Goal: Information Seeking & Learning: Learn about a topic

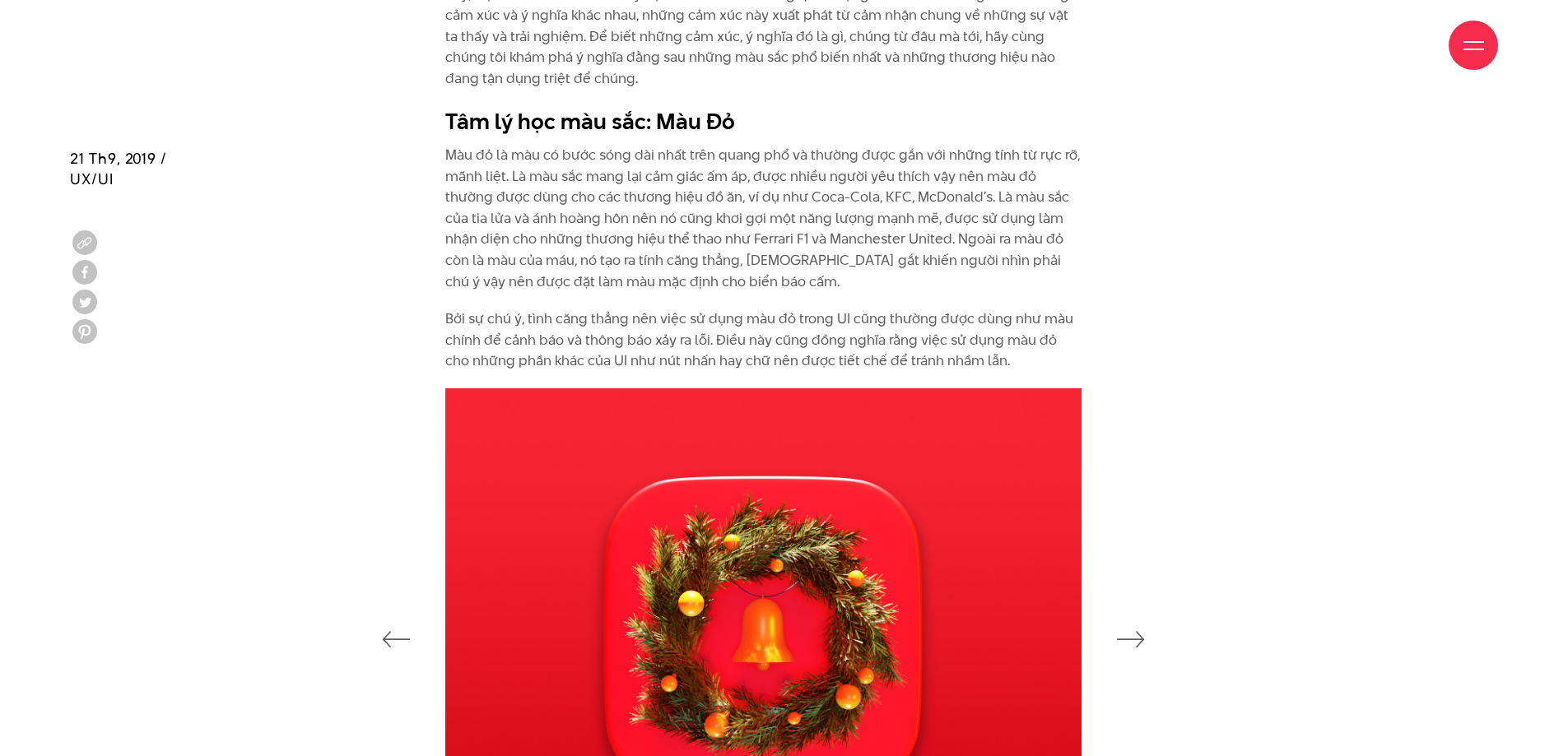
scroll to position [2139, 0]
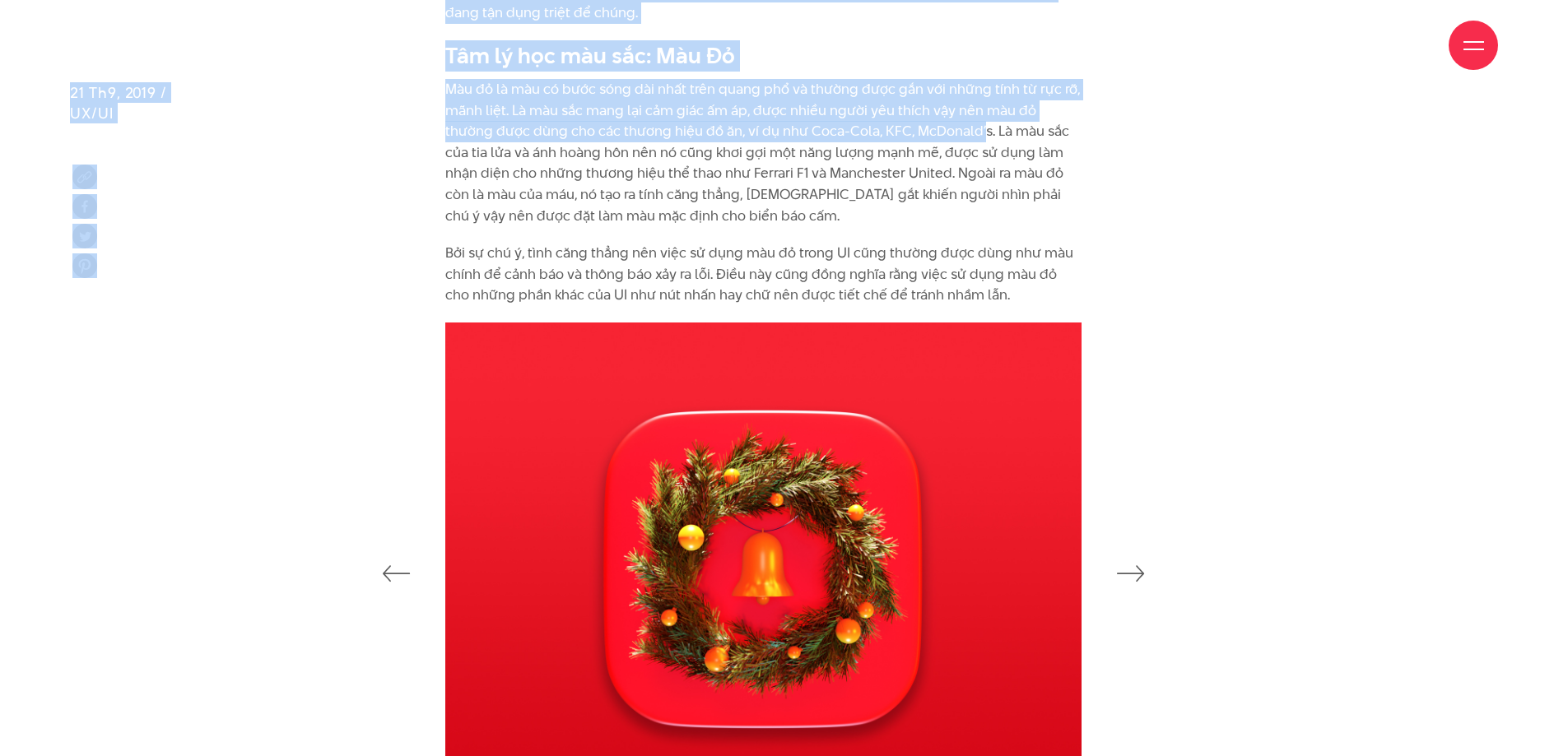
drag, startPoint x: 475, startPoint y: 87, endPoint x: 931, endPoint y: 128, distance: 457.8
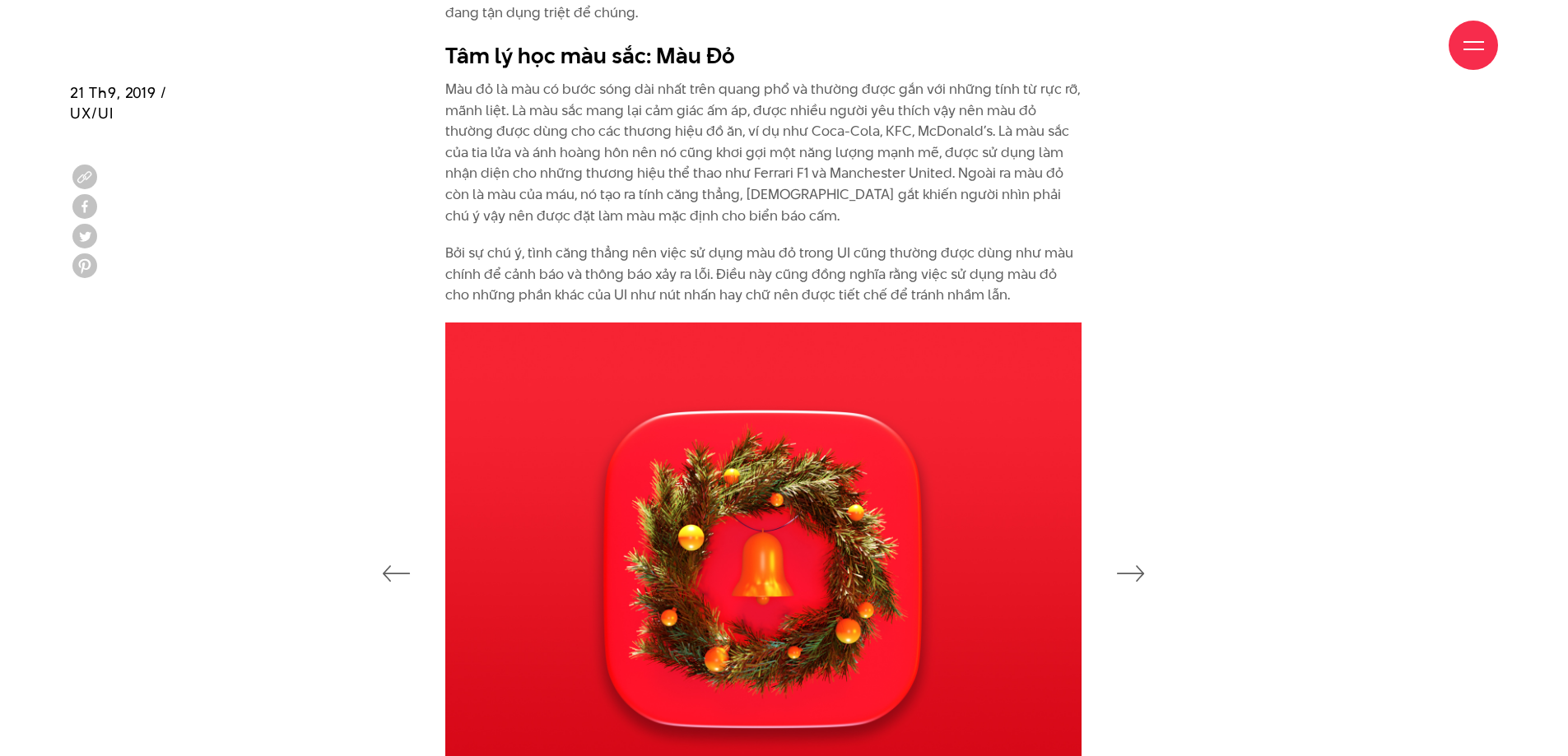
click at [936, 142] on p "Màu đỏ là màu có bước sóng dài nhất trên quang phổ và thường được gắn với những…" at bounding box center [763, 152] width 637 height 147
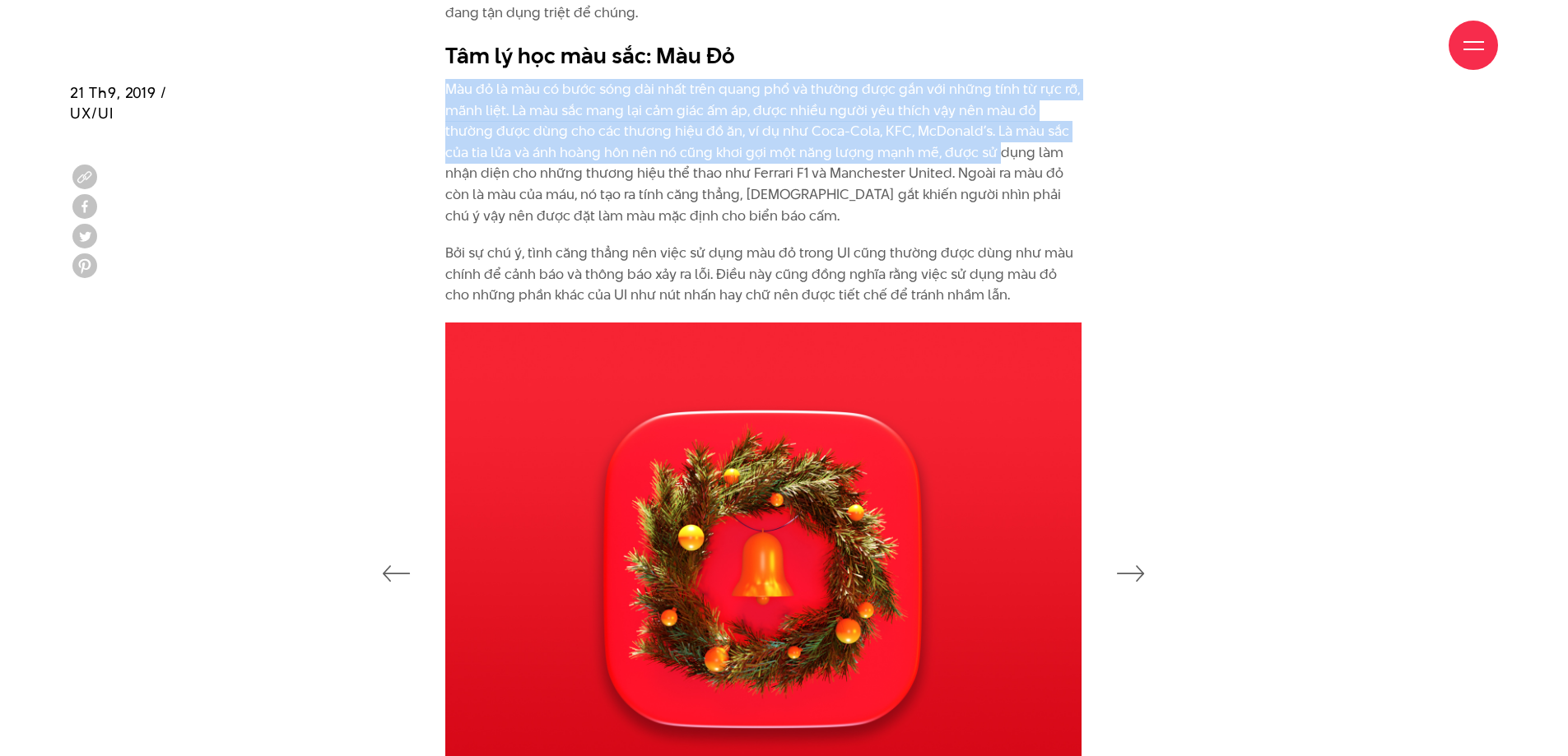
drag, startPoint x: 954, startPoint y: 156, endPoint x: 427, endPoint y: 92, distance: 530.9
click at [427, 92] on div "Là yếu tố đầu tiên mà mắt nhận biết và bao hàm những cảm xúc và ý nghĩa phức tạ…" at bounding box center [784, 99] width 735 height 447
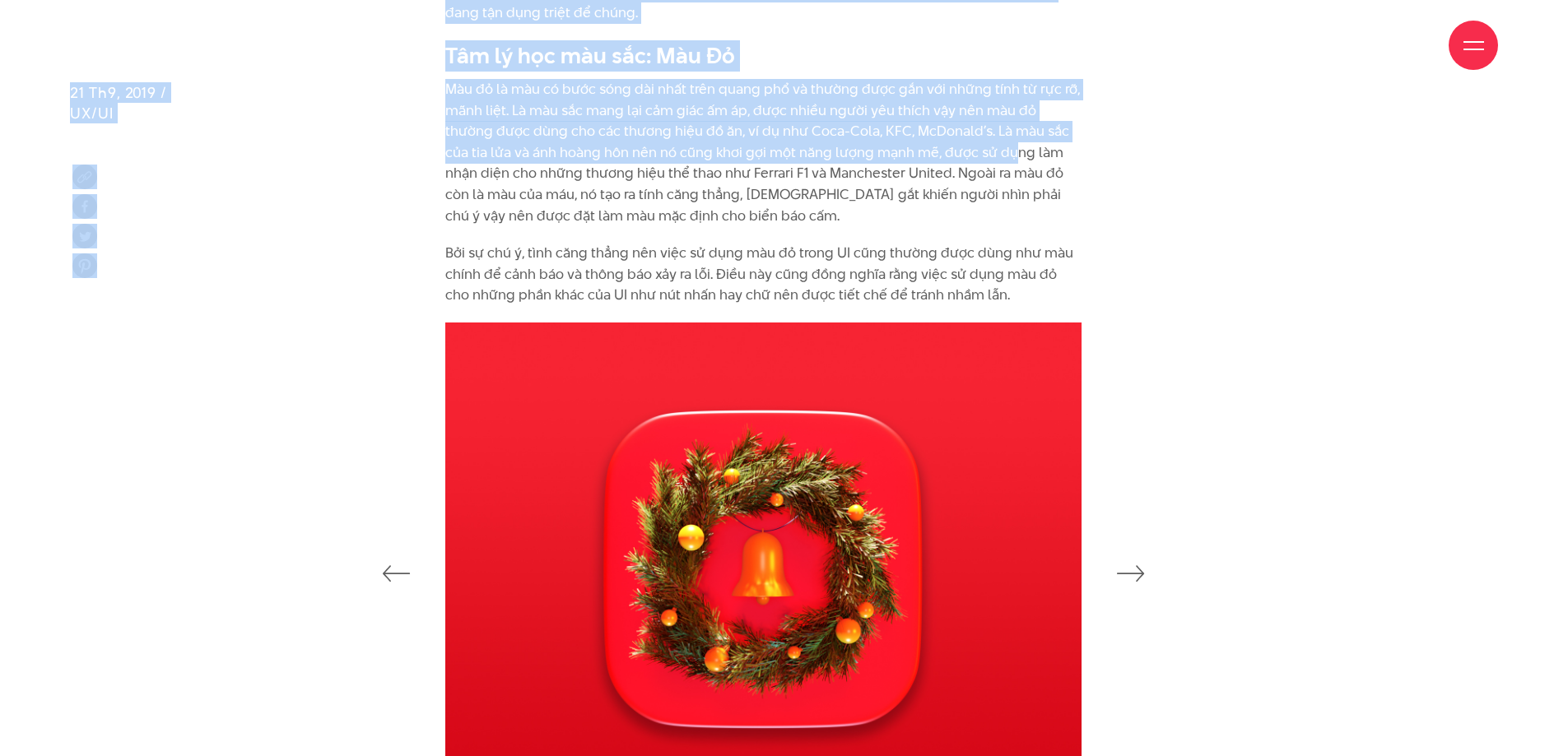
drag, startPoint x: 427, startPoint y: 84, endPoint x: 971, endPoint y: 160, distance: 549.3
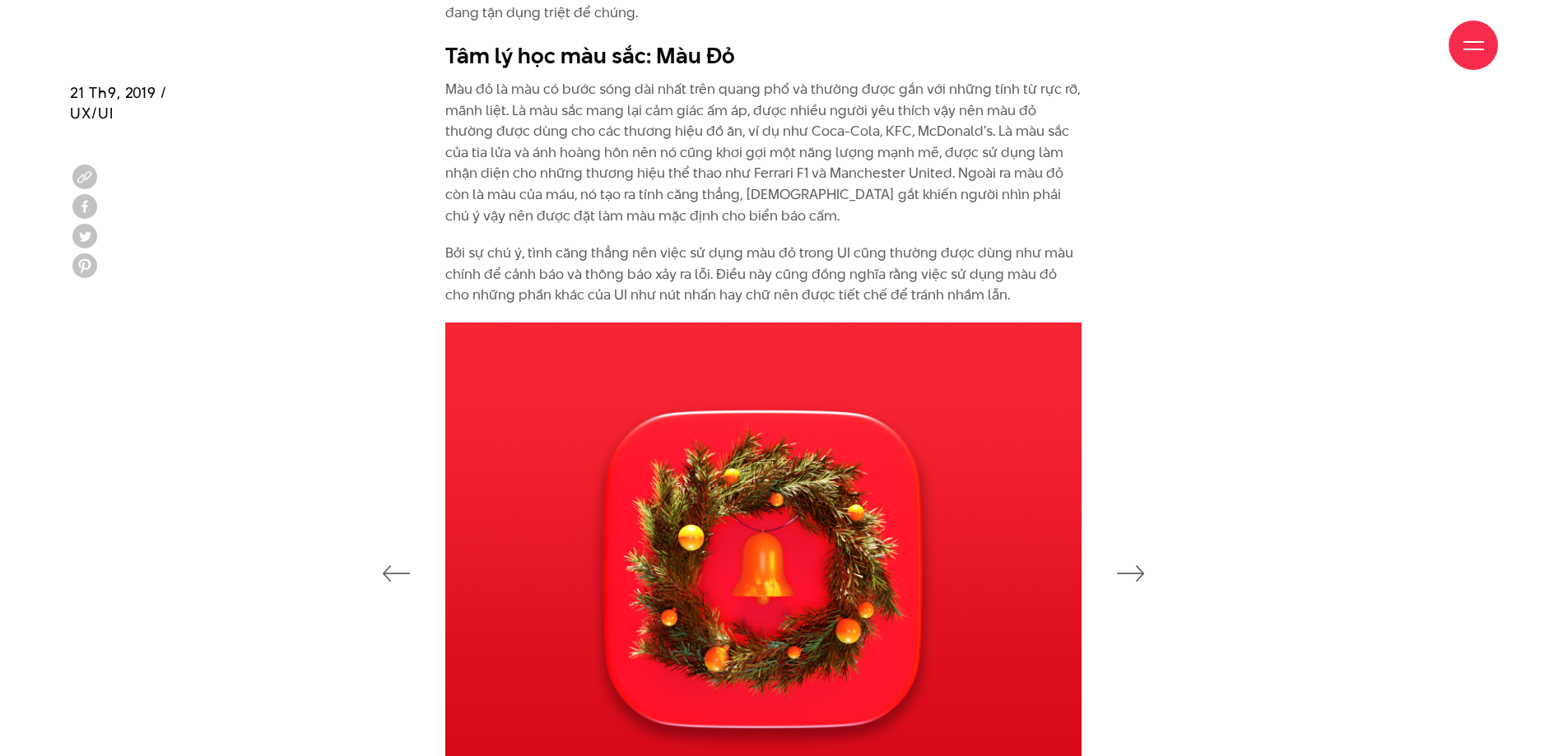
click at [971, 166] on p "Màu đỏ là màu có bước sóng dài nhất trên quang phổ và thường được gắn với những…" at bounding box center [763, 152] width 637 height 147
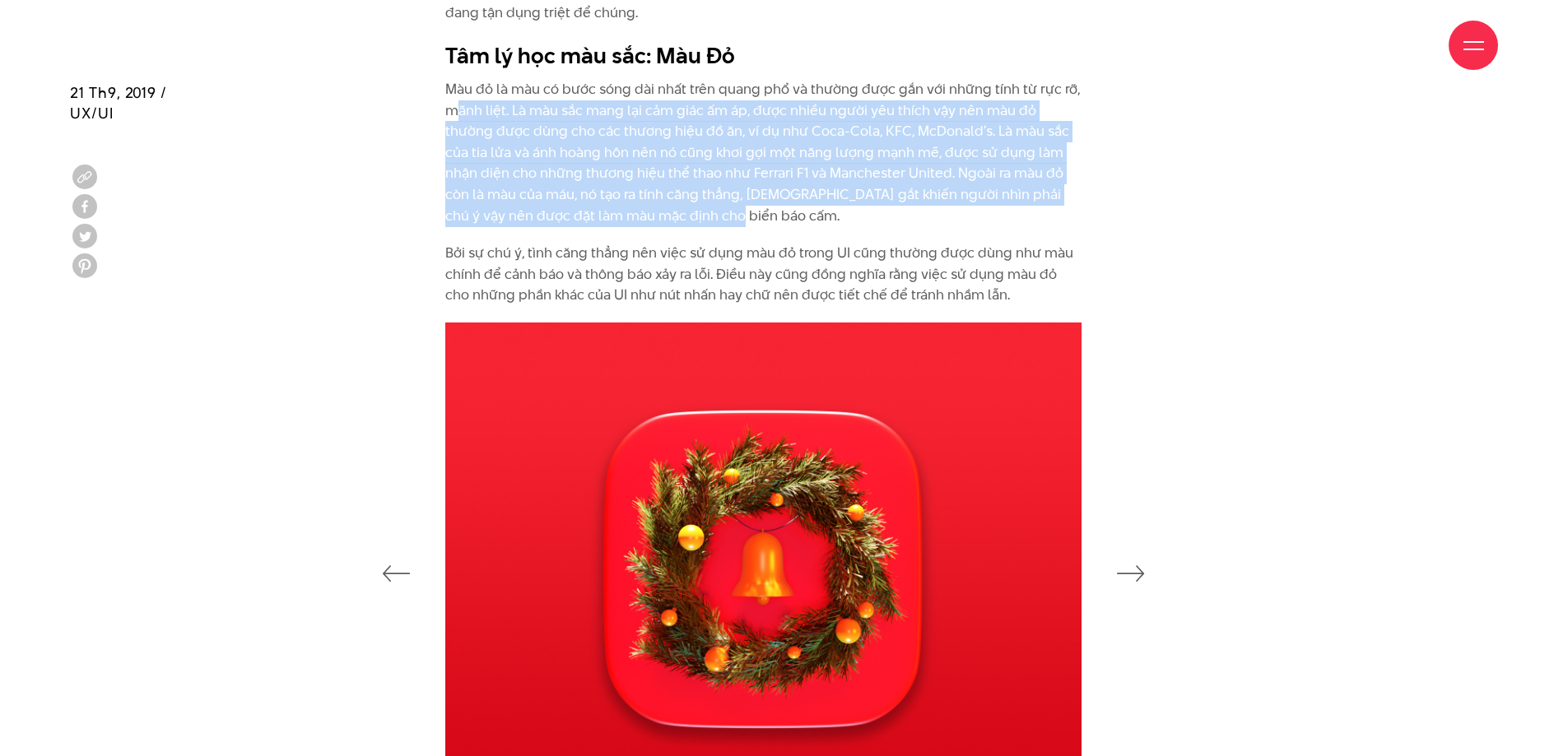
drag, startPoint x: 824, startPoint y: 214, endPoint x: 457, endPoint y: 111, distance: 381.2
click at [457, 111] on p "Màu đỏ là màu có bước sóng dài nhất trên quang phổ và thường được gắn với những…" at bounding box center [763, 152] width 637 height 147
drag, startPoint x: 401, startPoint y: 100, endPoint x: 831, endPoint y: 189, distance: 439.1
click at [831, 189] on div "Là yếu tố đầu tiên mà mắt nhận biết và bao hàm những cảm xúc và ý nghĩa phức tạ…" at bounding box center [784, 99] width 1469 height 447
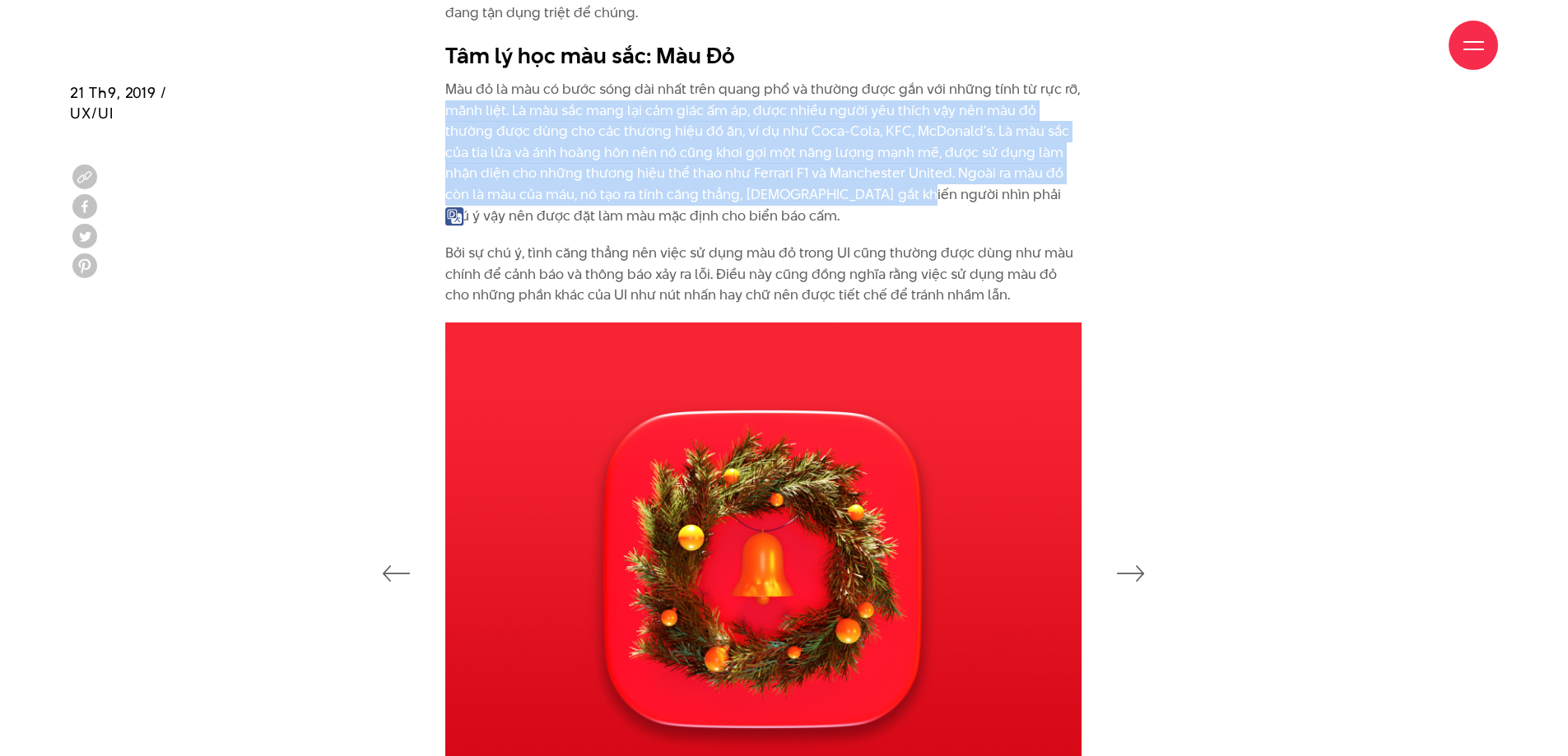
click at [831, 189] on p "Màu đỏ là màu có bước sóng dài nhất trên quang phổ và thường được gắn với những…" at bounding box center [763, 152] width 637 height 147
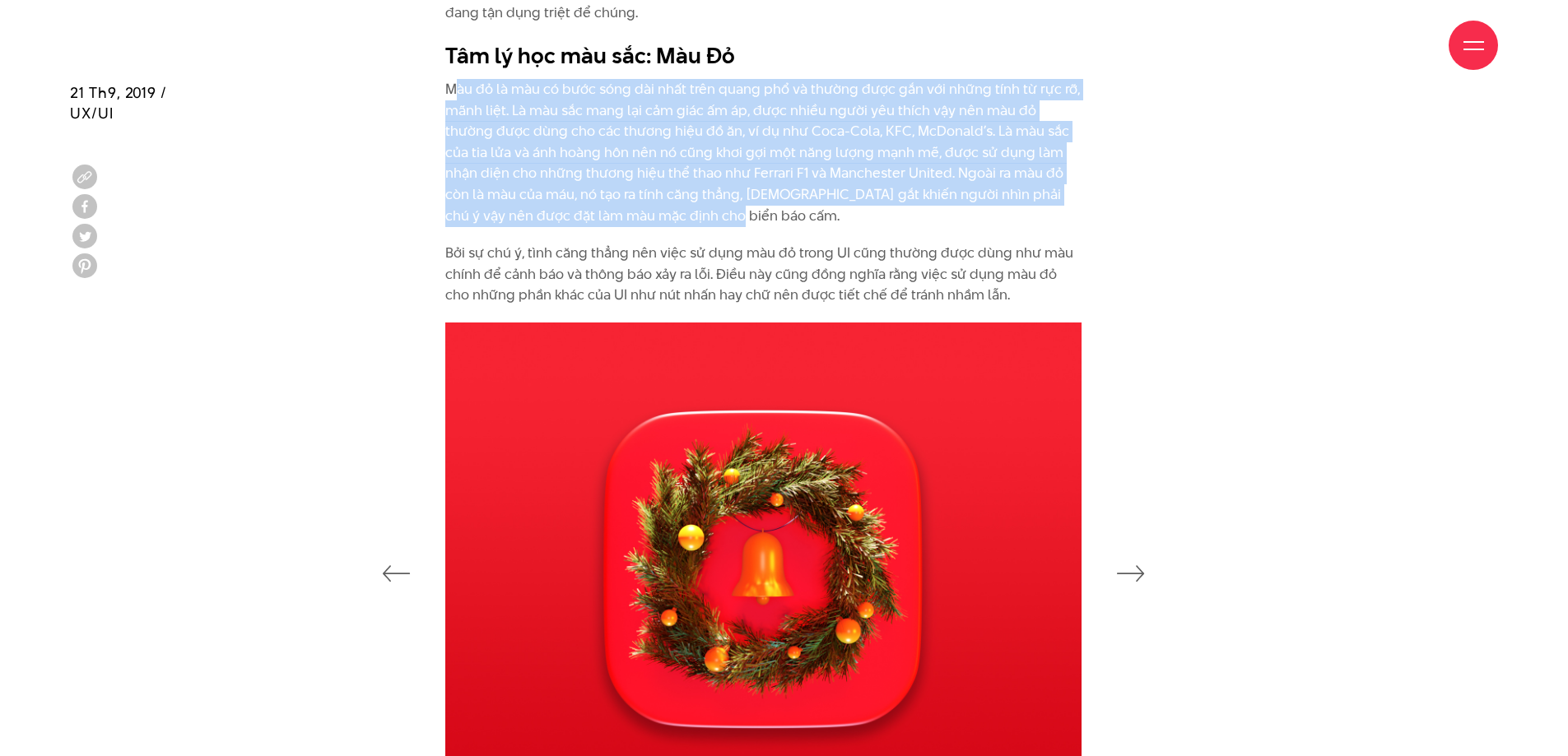
drag, startPoint x: 848, startPoint y: 213, endPoint x: 454, endPoint y: 92, distance: 412.2
click at [454, 92] on p "Màu đỏ là màu có bước sóng dài nhất trên quang phổ và thường được gắn với những…" at bounding box center [763, 152] width 637 height 147
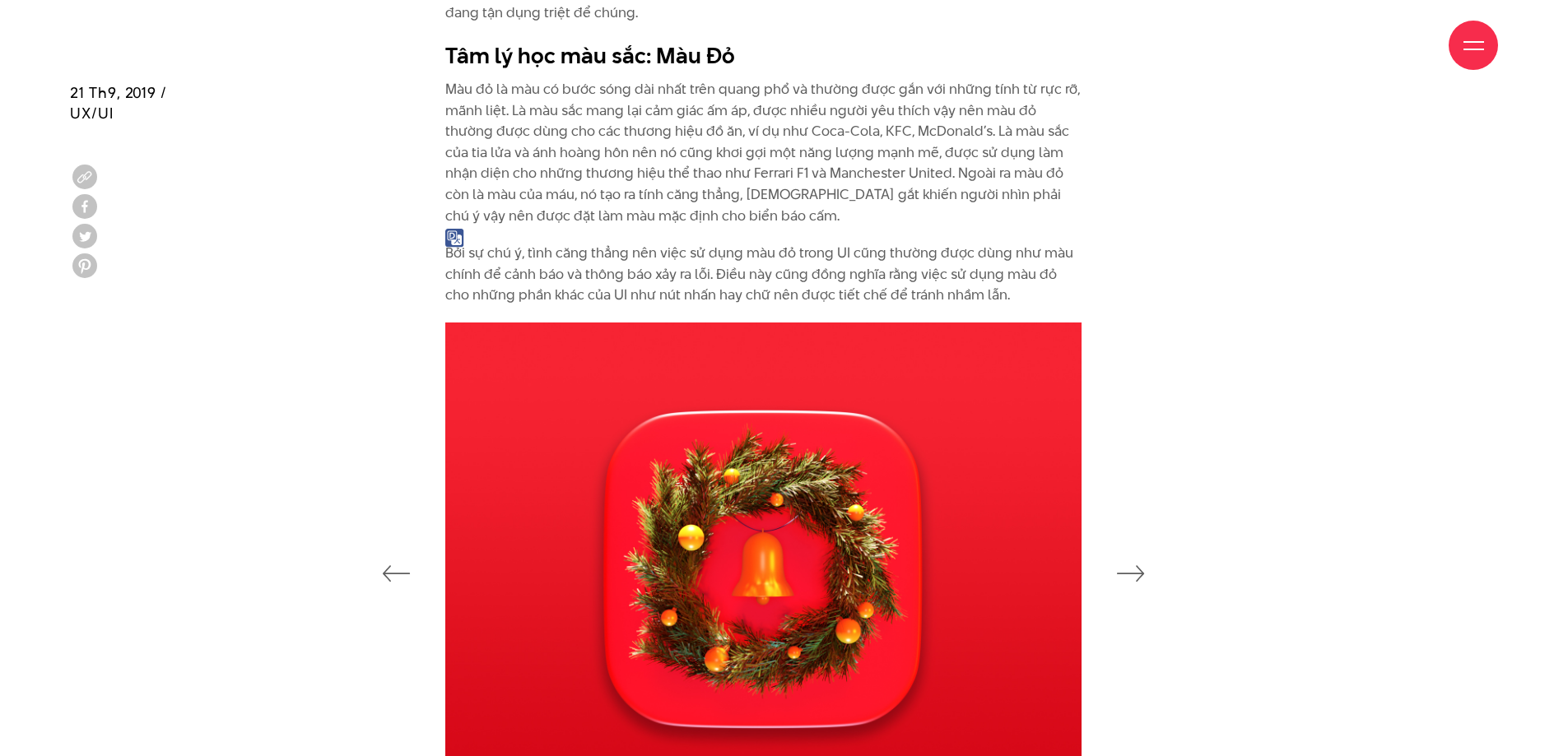
click at [449, 92] on p "Màu đỏ là màu có bước sóng dài nhất trên quang phổ và thường được gắn với những…" at bounding box center [763, 152] width 637 height 147
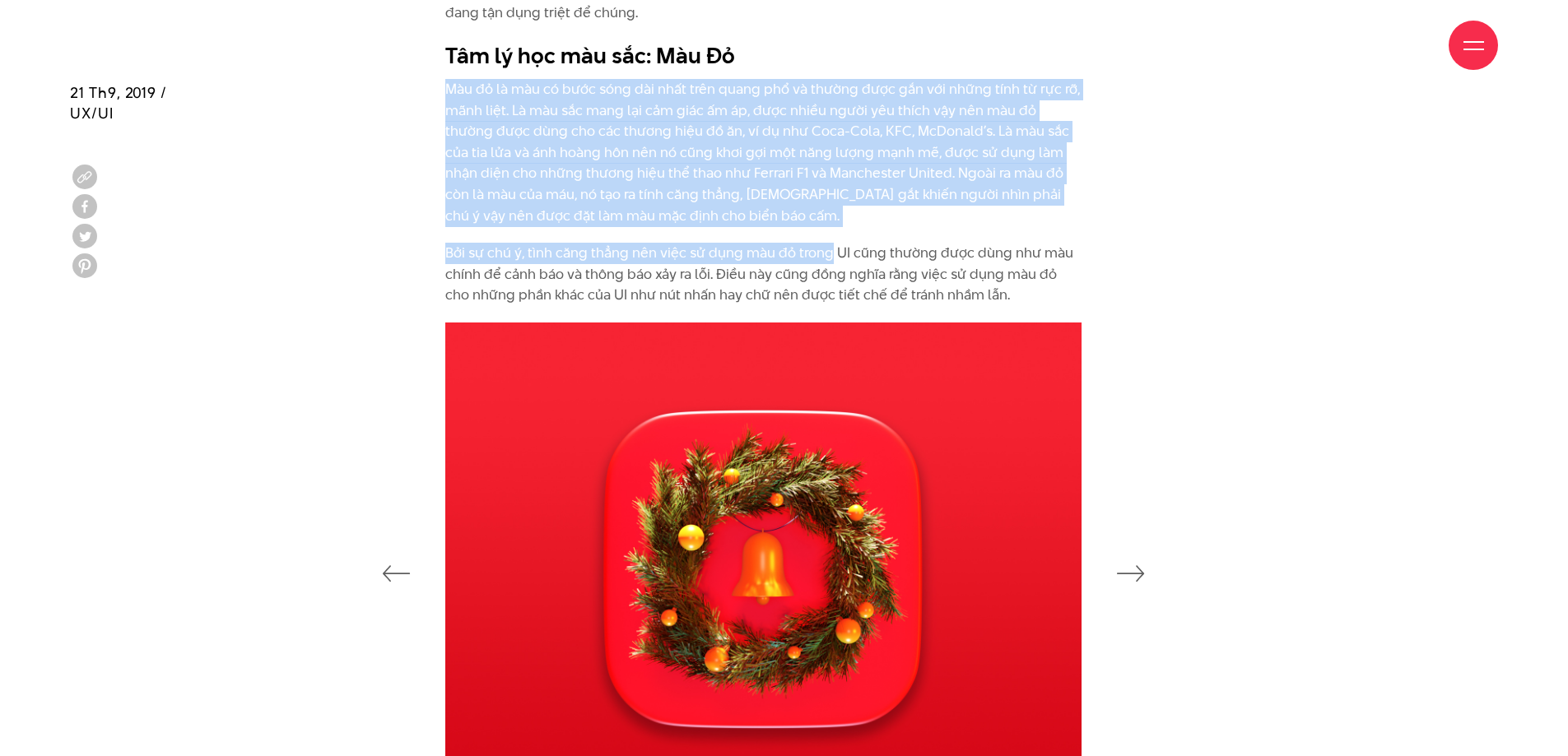
drag, startPoint x: 445, startPoint y: 92, endPoint x: 831, endPoint y: 229, distance: 409.6
click at [831, 229] on div "Là yếu tố đầu tiên mà mắt nhận biết và bao hàm những cảm xúc và ý nghĩa phức tạ…" at bounding box center [763, 91] width 637 height 431
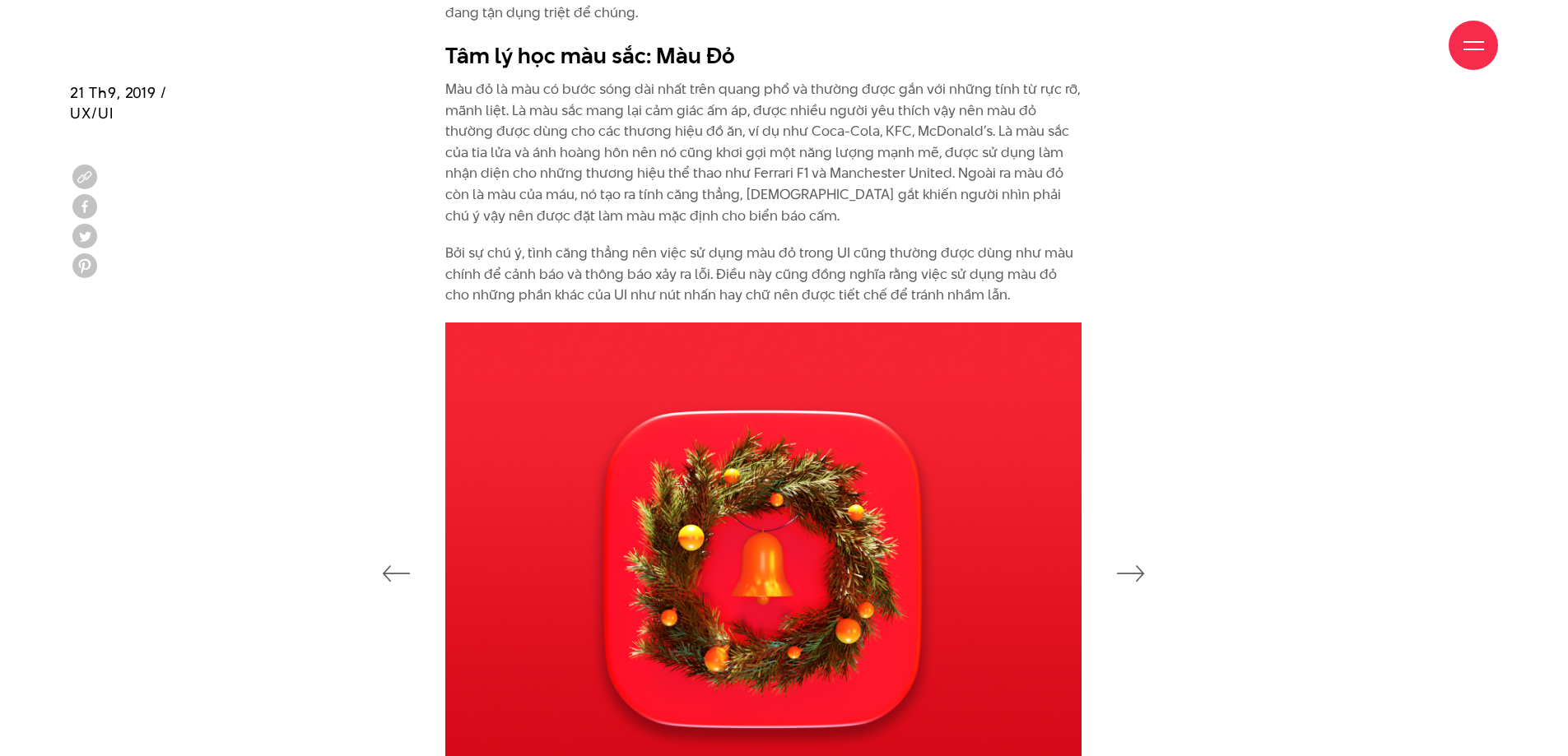
click at [817, 218] on p "Màu đỏ là màu có bước sóng dài nhất trên quang phổ và thường được gắn với những…" at bounding box center [763, 152] width 637 height 147
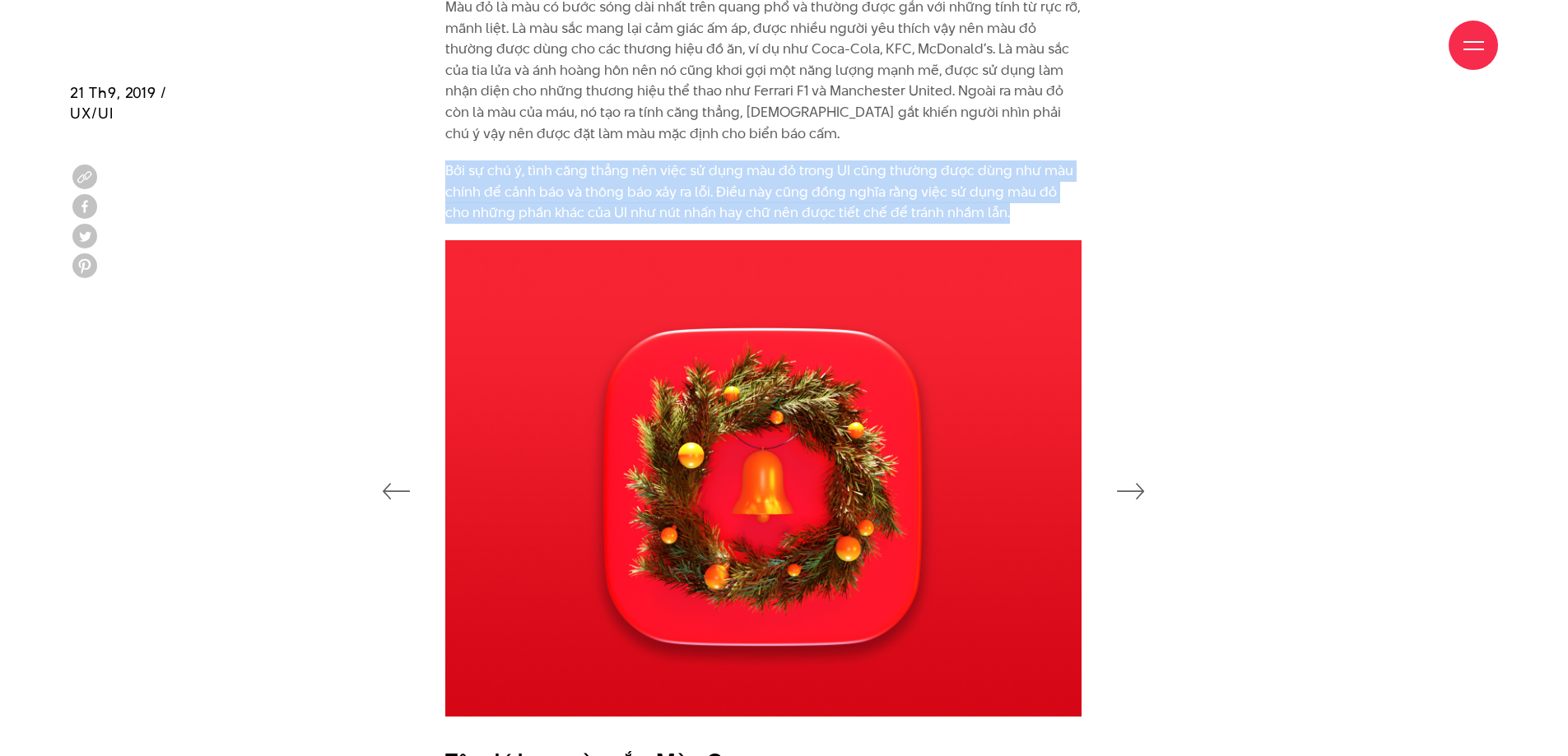
drag, startPoint x: 759, startPoint y: 172, endPoint x: 1056, endPoint y: 215, distance: 300.1
click at [1056, 215] on div "Là yếu tố đầu tiên mà mắt nhận biết và bao hàm những cảm xúc và ý nghĩa phức tạ…" at bounding box center [784, 17] width 735 height 447
click at [1057, 214] on p "Bởi sự chú ý, tình căng thẳng nên việc sử dụng màu đỏ trong UI cũng thường được…" at bounding box center [763, 192] width 637 height 64
drag, startPoint x: 1048, startPoint y: 206, endPoint x: 323, endPoint y: 168, distance: 726.0
click at [323, 168] on div "Là yếu tố đầu tiên mà mắt nhận biết và bao hàm những cảm xúc và ý nghĩa phức tạ…" at bounding box center [784, 17] width 1469 height 447
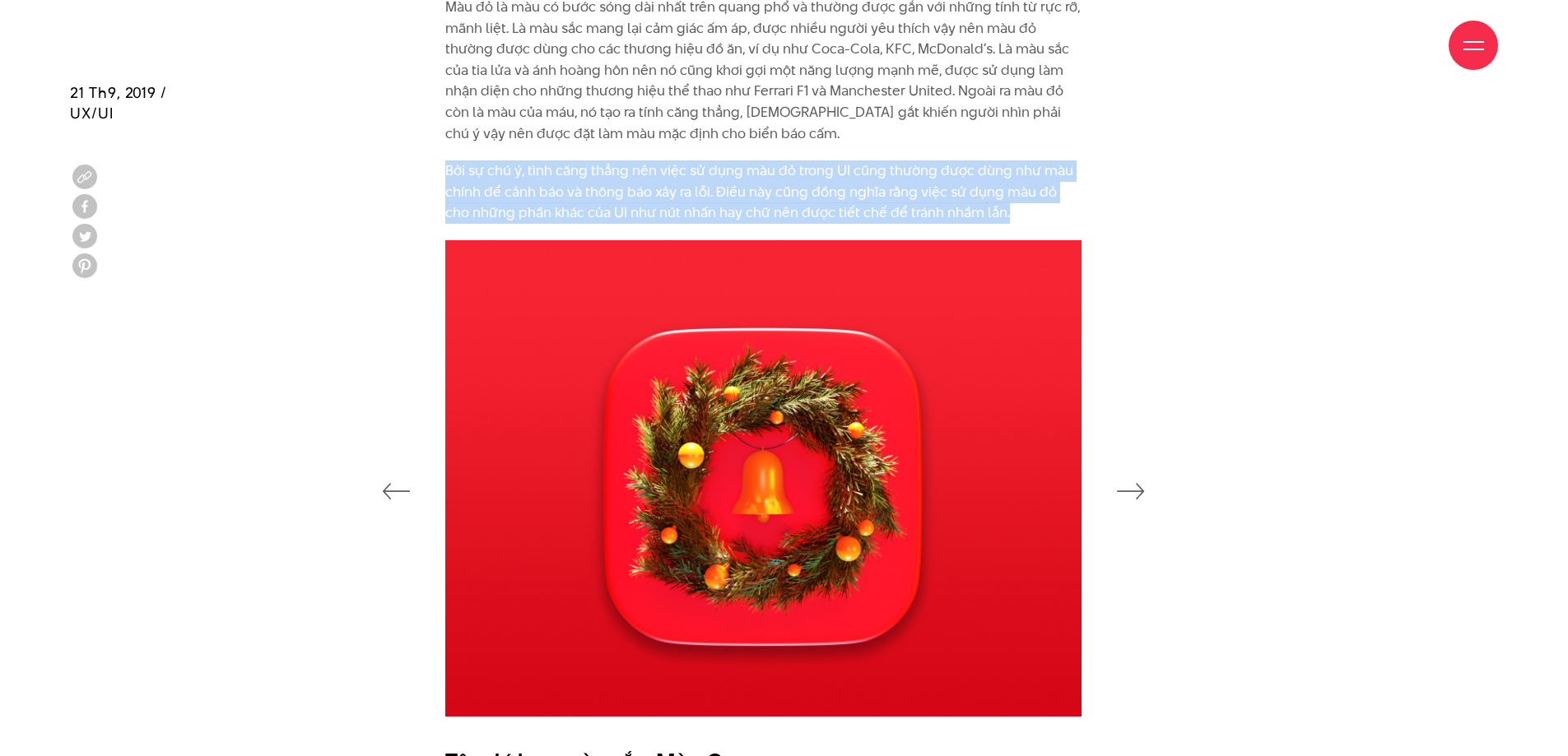
click at [323, 168] on div "Là yếu tố đầu tiên mà mắt nhận biết và bao hàm những cảm xúc và ý nghĩa phức tạ…" at bounding box center [784, 17] width 1469 height 447
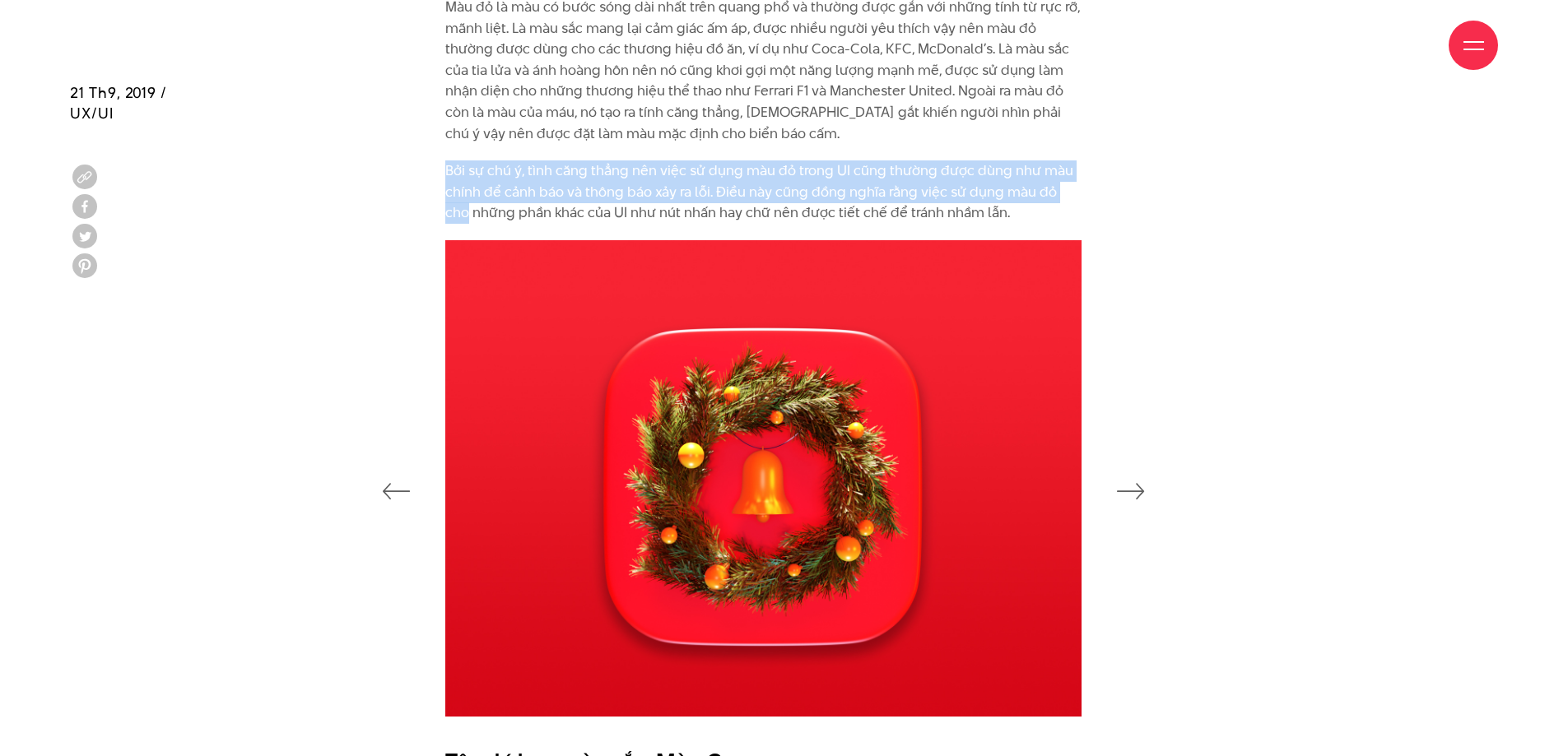
drag, startPoint x: 516, startPoint y: 164, endPoint x: 1083, endPoint y: 196, distance: 567.9
click at [1083, 196] on div "Là yếu tố đầu tiên mà mắt nhận biết và bao hàm những cảm xúc và ý nghĩa phức tạ…" at bounding box center [784, 17] width 1469 height 447
click at [1083, 196] on div "Là yếu tố đầu tiên mà mắt nhận biết và bao hàm những cảm xúc và ý nghĩa phức tạ…" at bounding box center [784, 17] width 735 height 447
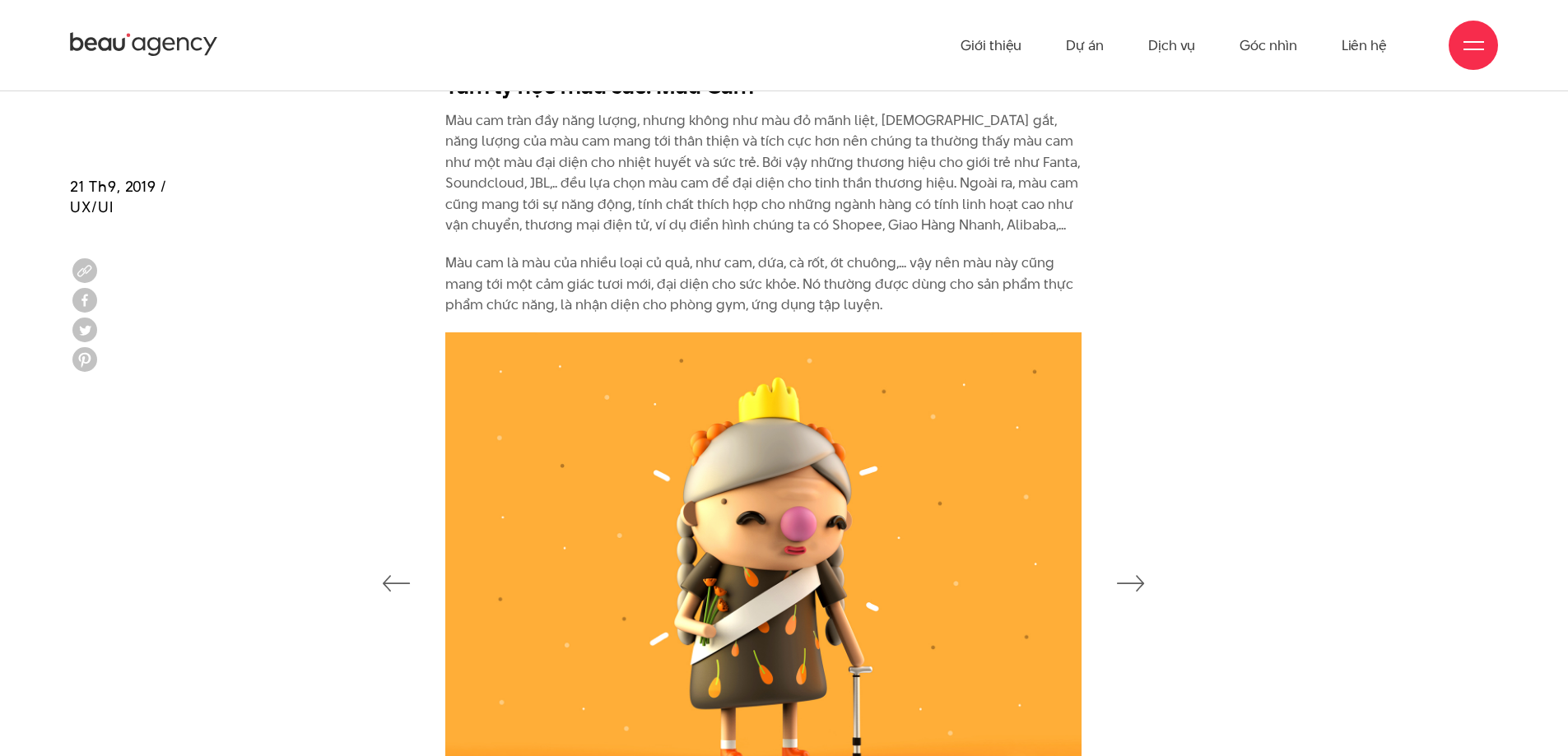
scroll to position [2880, 0]
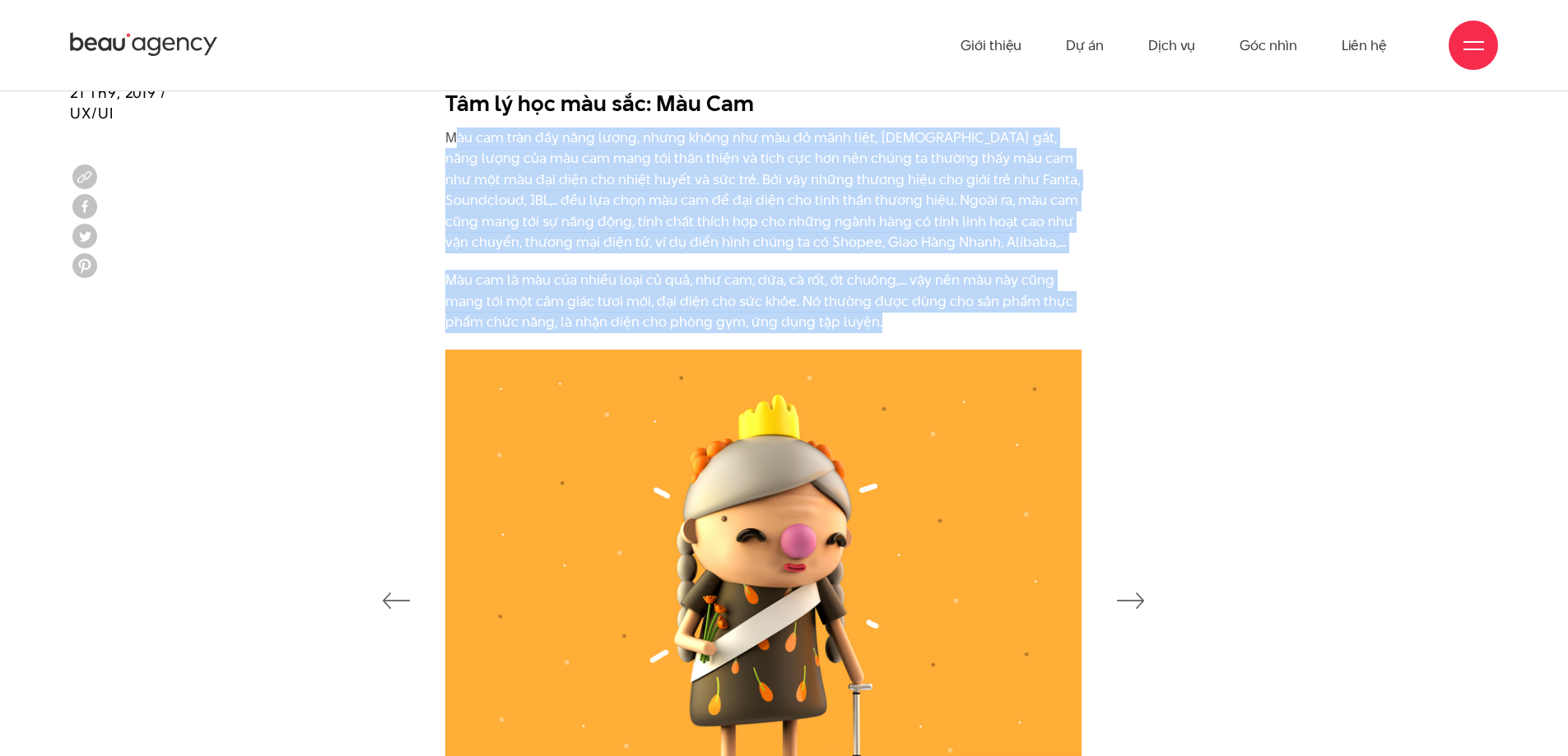
drag, startPoint x: 494, startPoint y: 122, endPoint x: 1009, endPoint y: 322, distance: 552.5
click at [1009, 322] on div "Tâm lý học màu sắc: Màu Cam Màu cam tràn đầy năng lượng, nhưng không như màu đỏ…" at bounding box center [763, 211] width 637 height 245
click at [1001, 322] on p "Màu cam là màu của nhiều loại củ quả, như cam, dứa, cà rốt, ớt chuông,... vậy n…" at bounding box center [763, 302] width 637 height 64
drag, startPoint x: 979, startPoint y: 324, endPoint x: 417, endPoint y: 134, distance: 593.2
click at [417, 134] on div "Tâm lý học màu sắc: Màu Cam Màu cam tràn đầy năng lượng, nhưng không như màu đỏ…" at bounding box center [784, 215] width 735 height 270
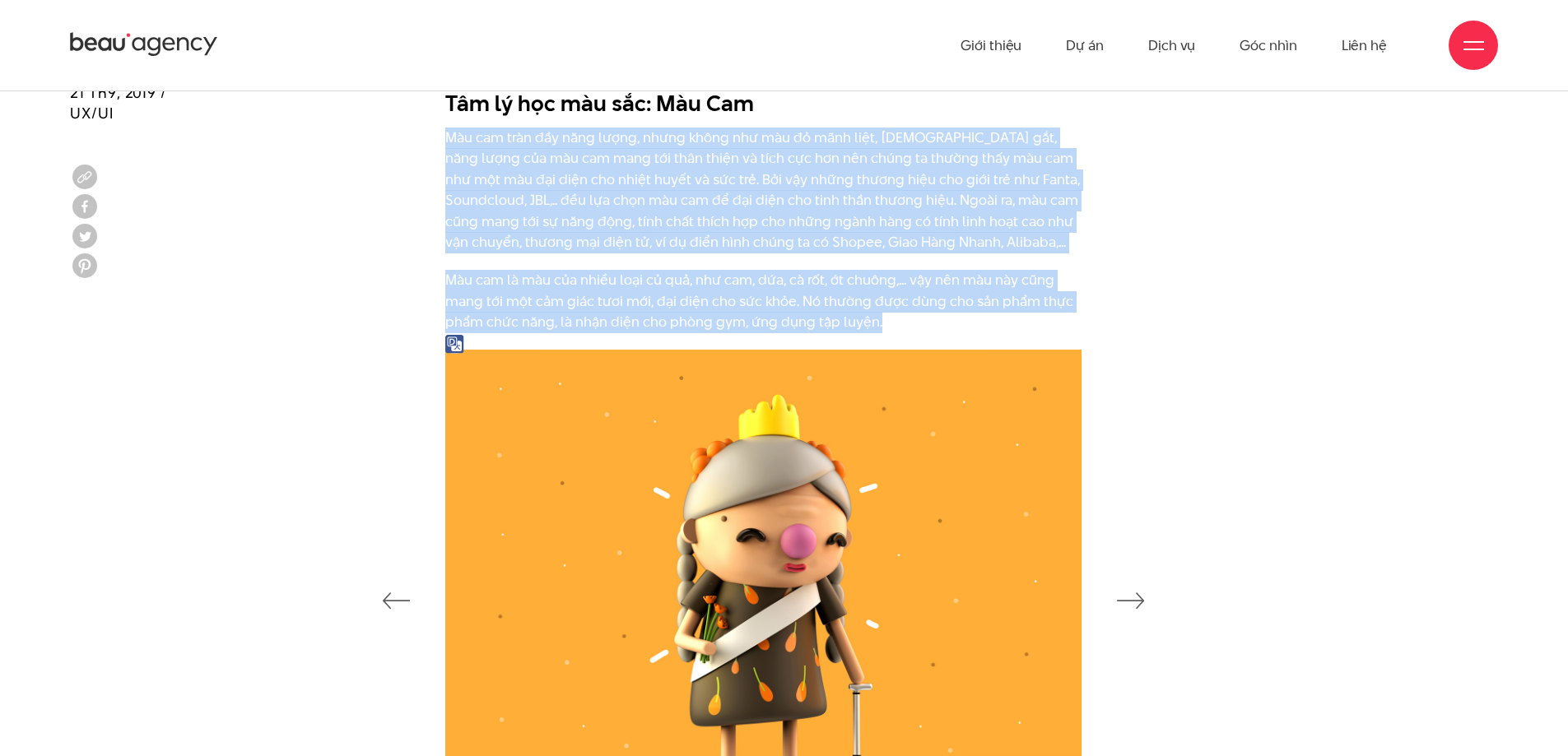
click at [417, 134] on div "Tâm lý học màu sắc: Màu Cam Màu cam tràn đầy năng lượng, nhưng không như màu đỏ…" at bounding box center [784, 215] width 735 height 270
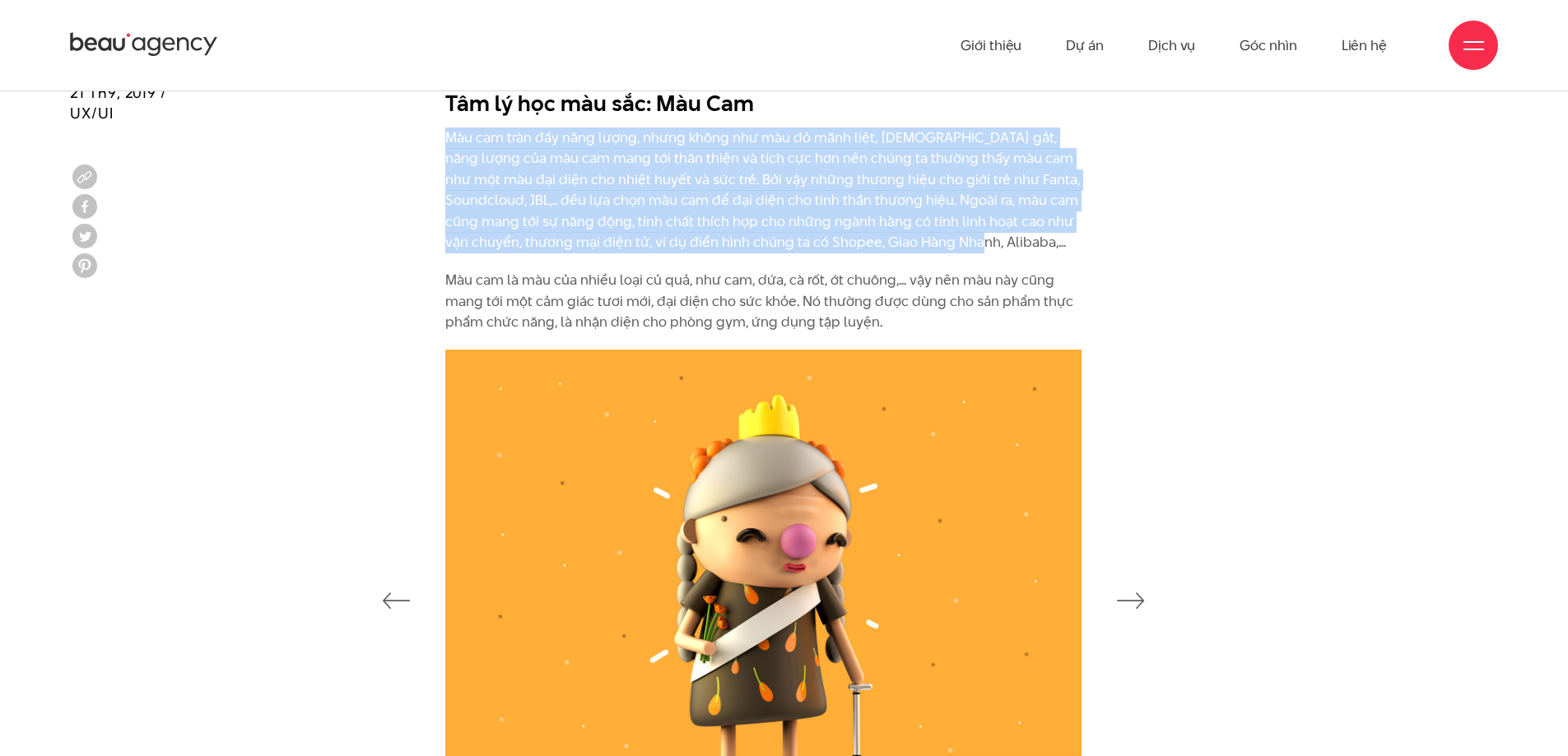
drag, startPoint x: 425, startPoint y: 133, endPoint x: 952, endPoint y: 253, distance: 540.5
click at [952, 253] on div "Tâm lý học màu sắc: Màu Cam Màu cam tràn đầy năng lượng, nhưng không như màu đỏ…" at bounding box center [784, 215] width 735 height 270
click at [952, 253] on p "Màu cam tràn đầy năng lượng, nhưng không như màu đỏ mãnh liệt, [DEMOGRAPHIC_DAT…" at bounding box center [763, 190] width 637 height 127
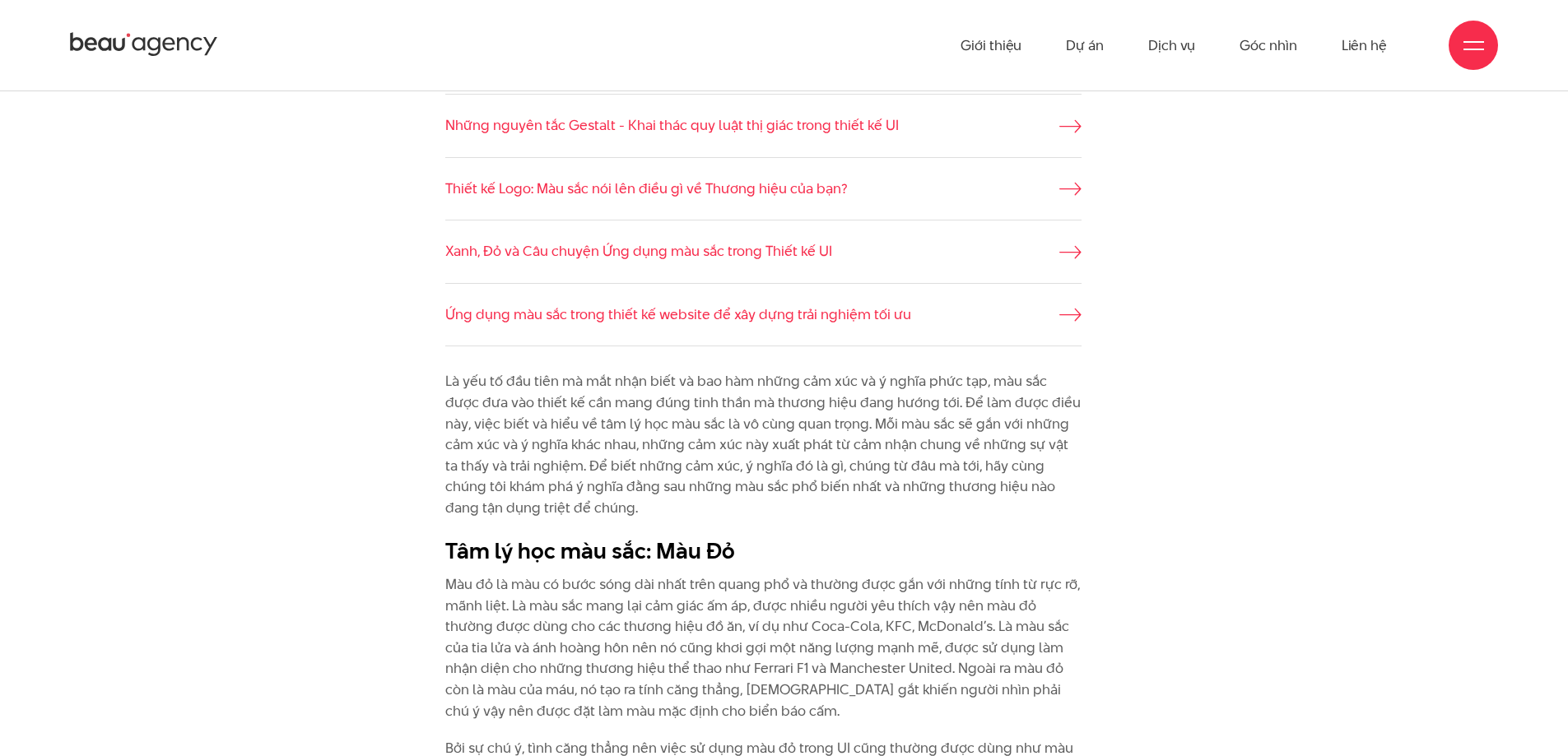
scroll to position [0, 0]
